Goal: Task Accomplishment & Management: Complete application form

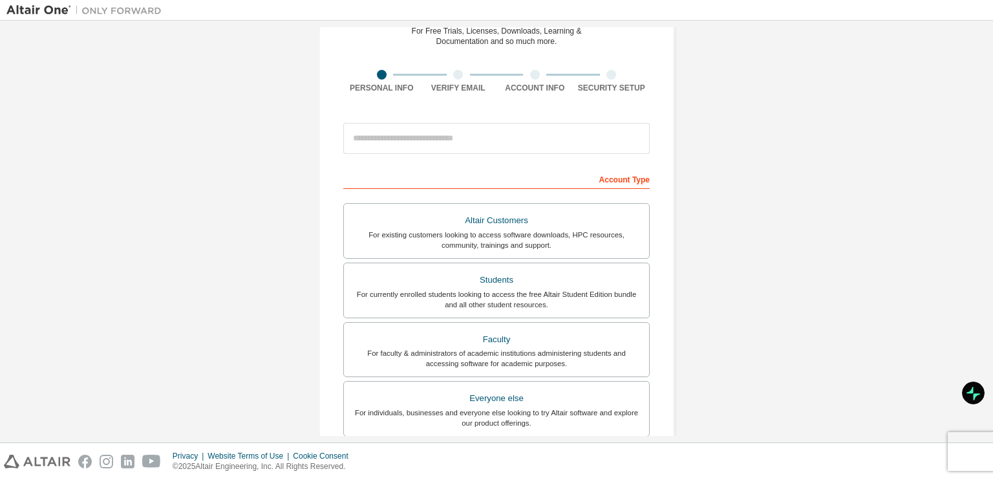
scroll to position [129, 0]
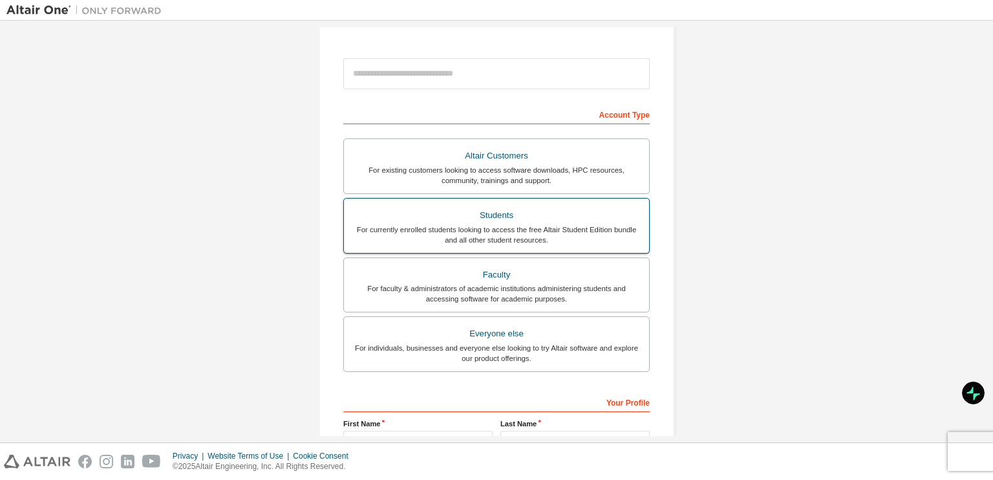
click at [592, 227] on div "For currently enrolled students looking to access the free Altair Student Editi…" at bounding box center [497, 234] width 290 height 21
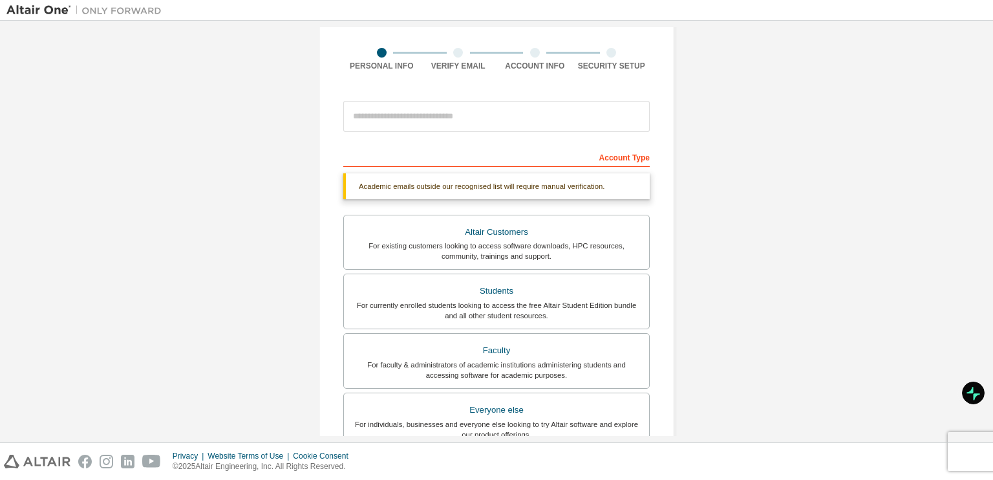
scroll to position [65, 0]
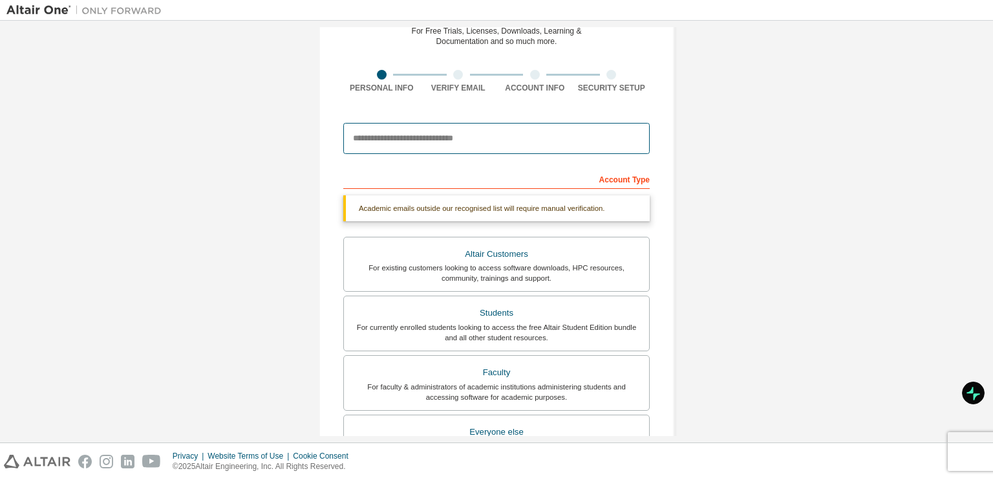
click at [514, 139] on input "email" at bounding box center [496, 138] width 306 height 31
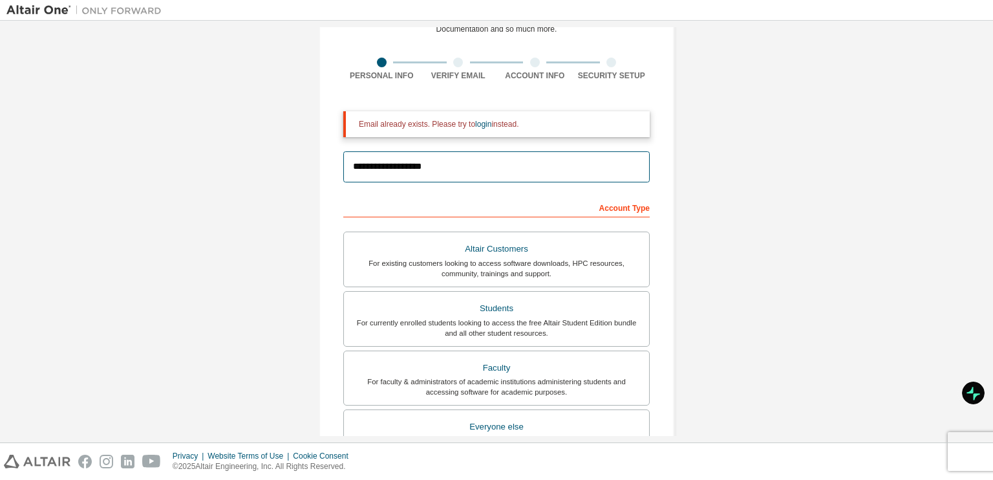
scroll to position [0, 0]
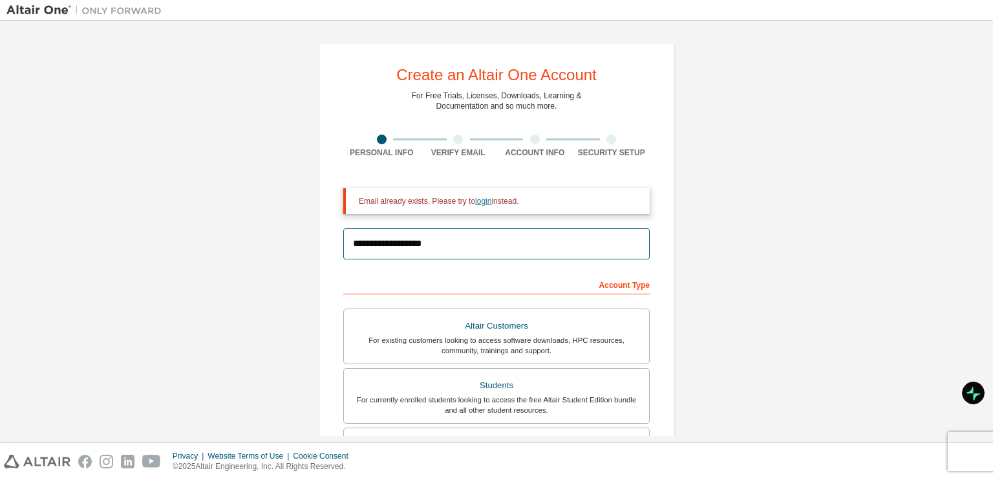
type input "**********"
click at [476, 206] on link "login" at bounding box center [483, 200] width 16 height 9
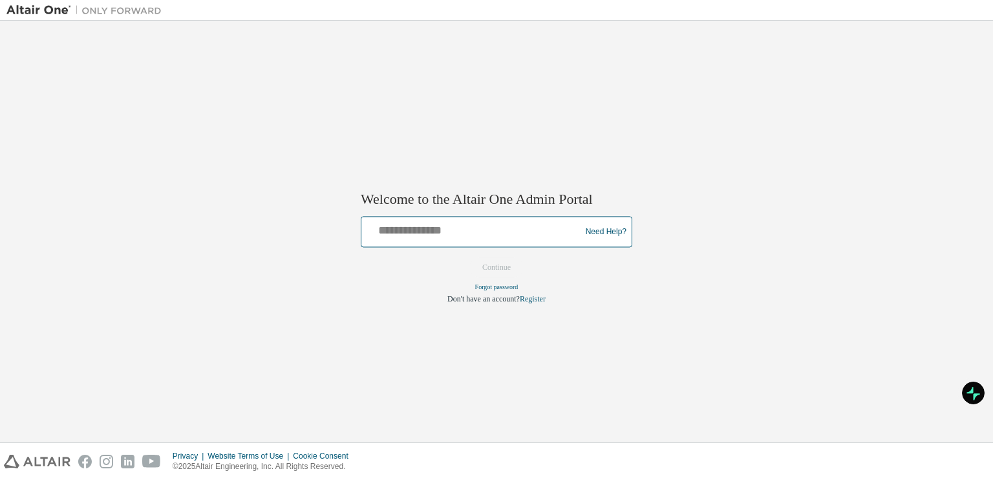
click at [445, 230] on input "text" at bounding box center [472, 229] width 213 height 19
